Goal: Navigation & Orientation: Find specific page/section

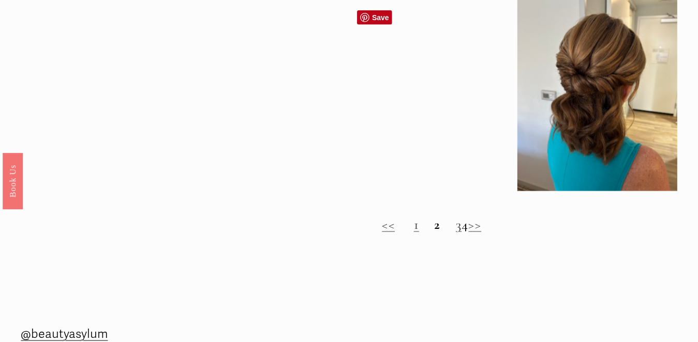
scroll to position [828, 0]
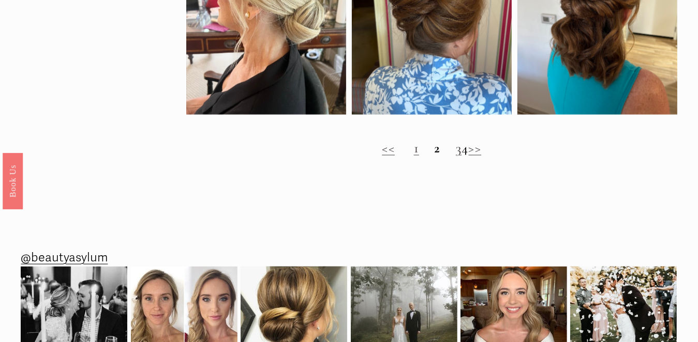
click at [436, 156] on h2 "<< 1 2 3 4 >>" at bounding box center [431, 148] width 490 height 16
click at [456, 157] on link "3" at bounding box center [459, 148] width 6 height 17
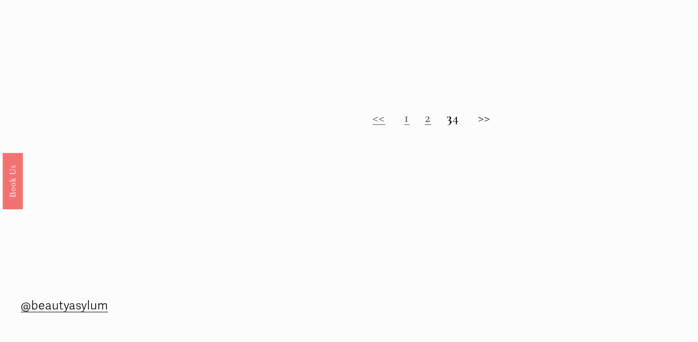
scroll to position [931, 0]
